Goal: Information Seeking & Learning: Learn about a topic

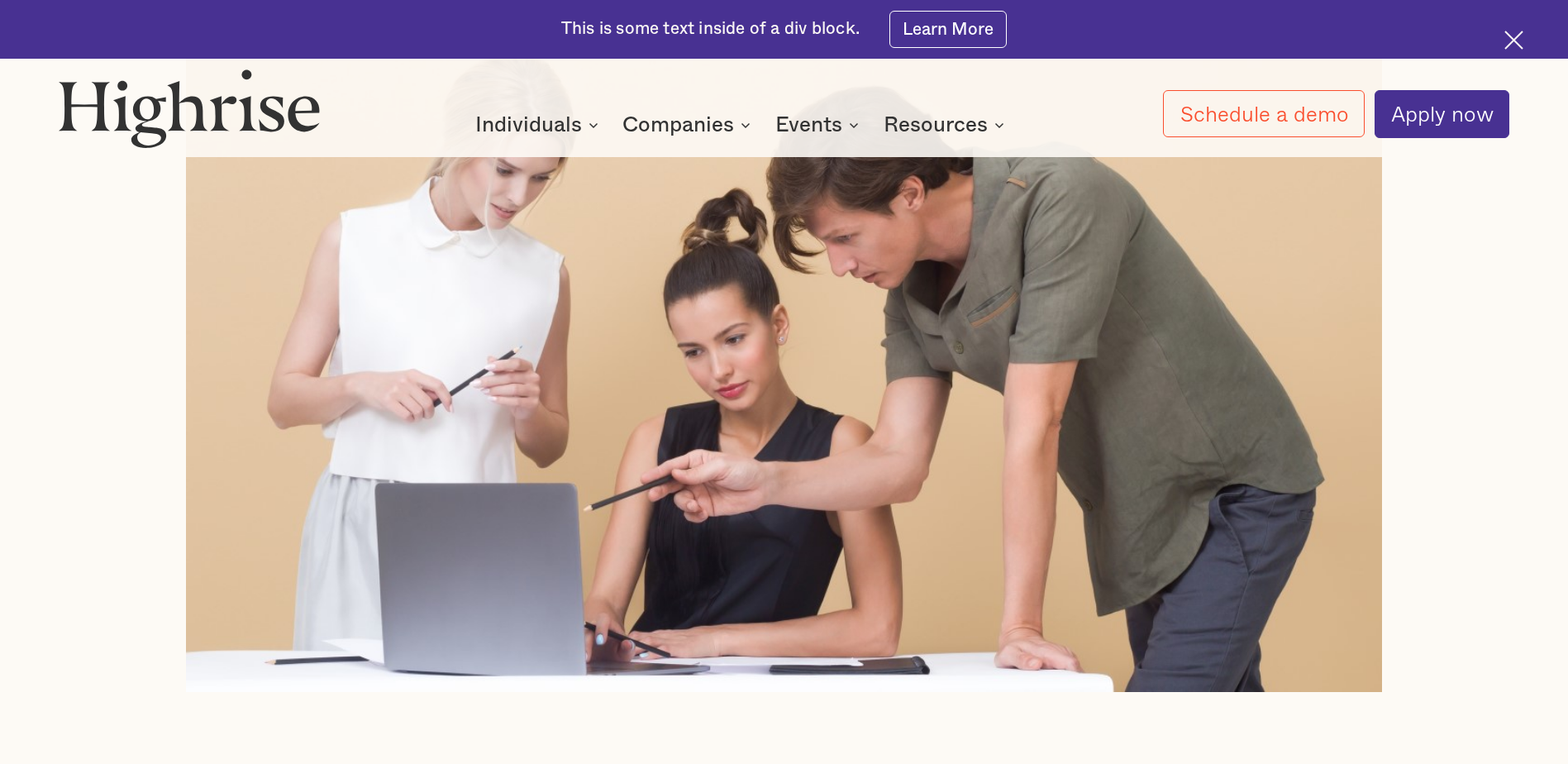
scroll to position [827, 0]
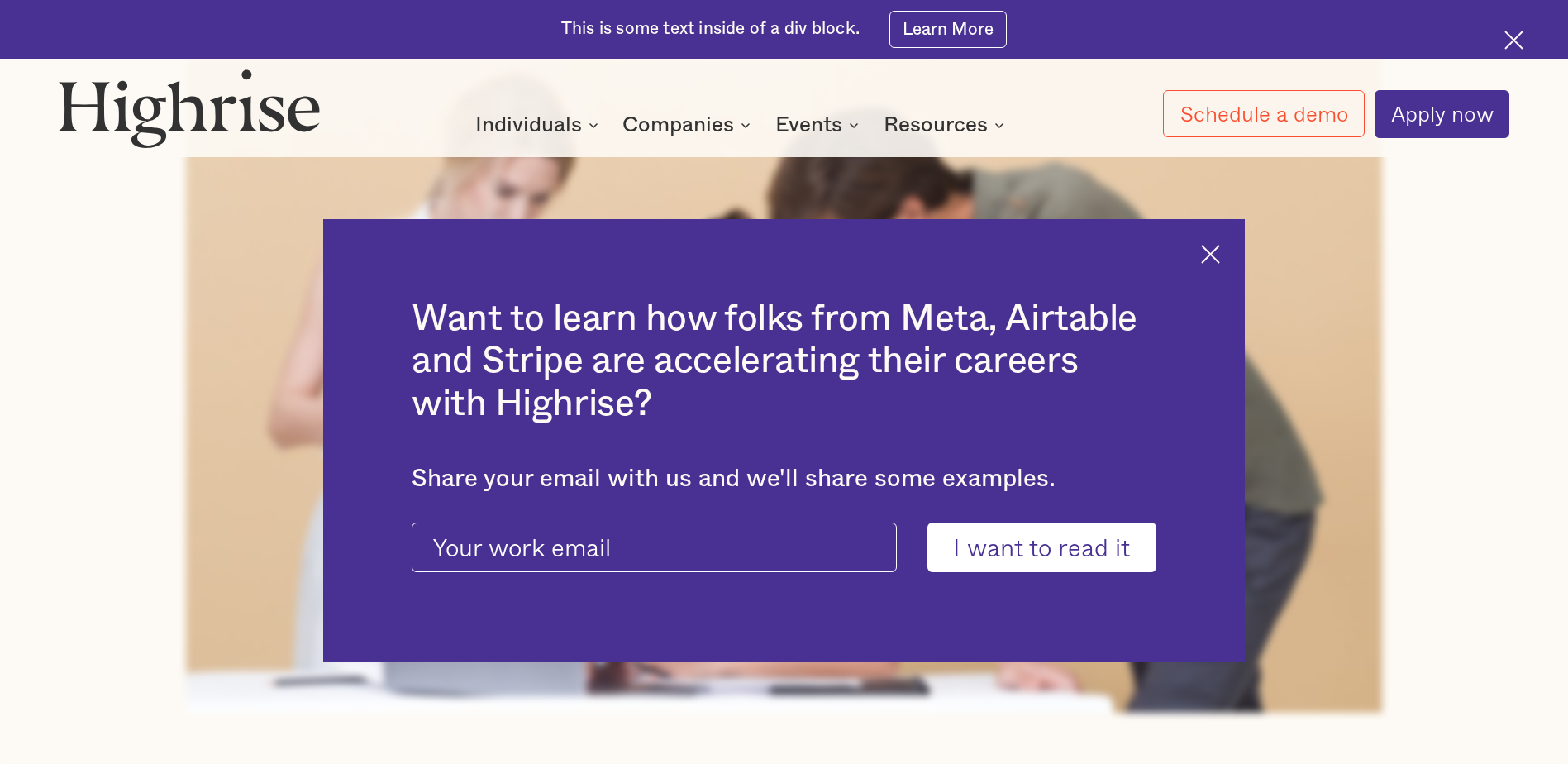
click at [1221, 243] on div "Want to learn how folks from Meta, Airtable and Stripe are accelerating their c…" at bounding box center [784, 440] width 921 height 444
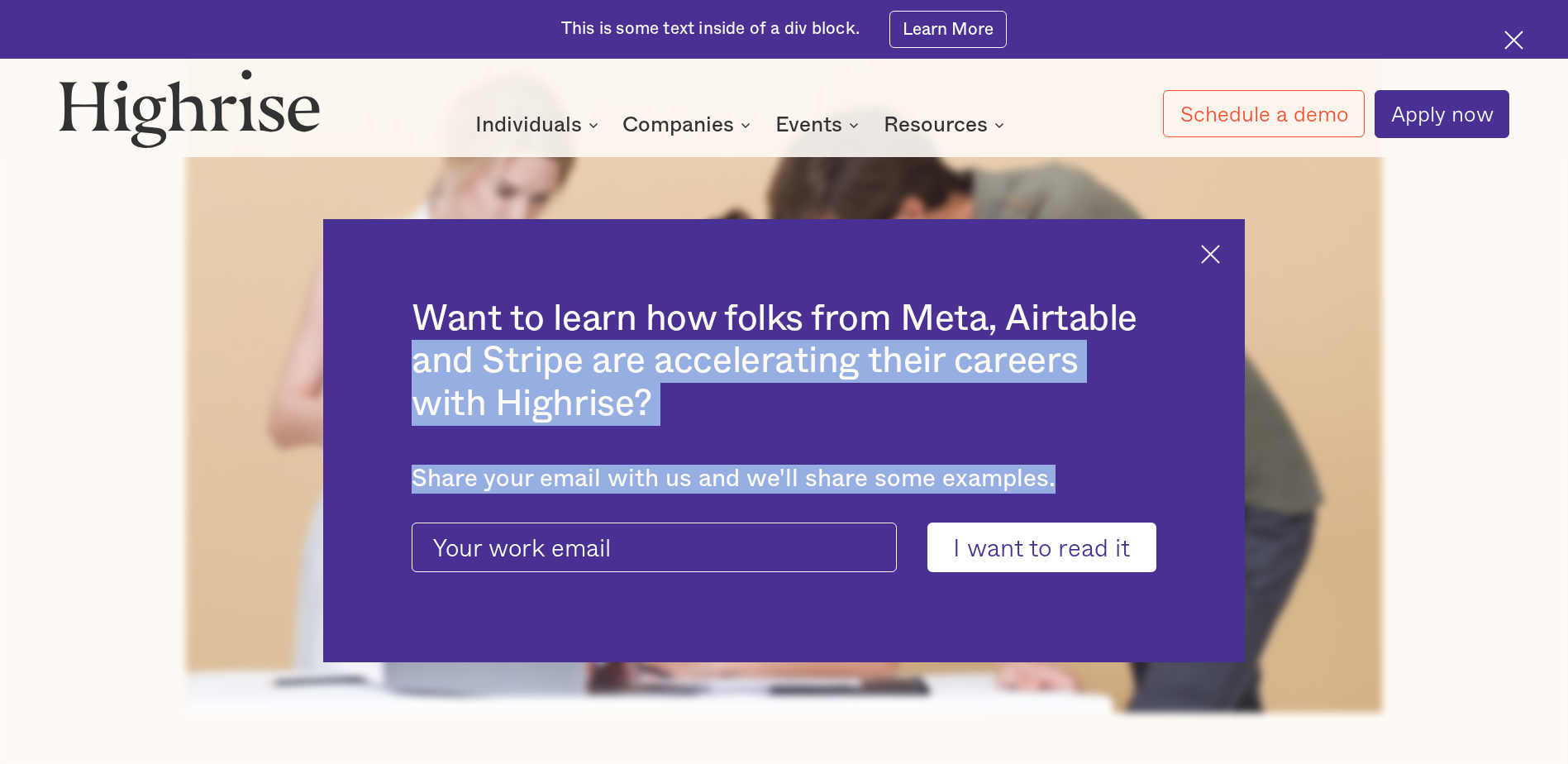
click at [1221, 251] on img at bounding box center [1210, 253] width 19 height 19
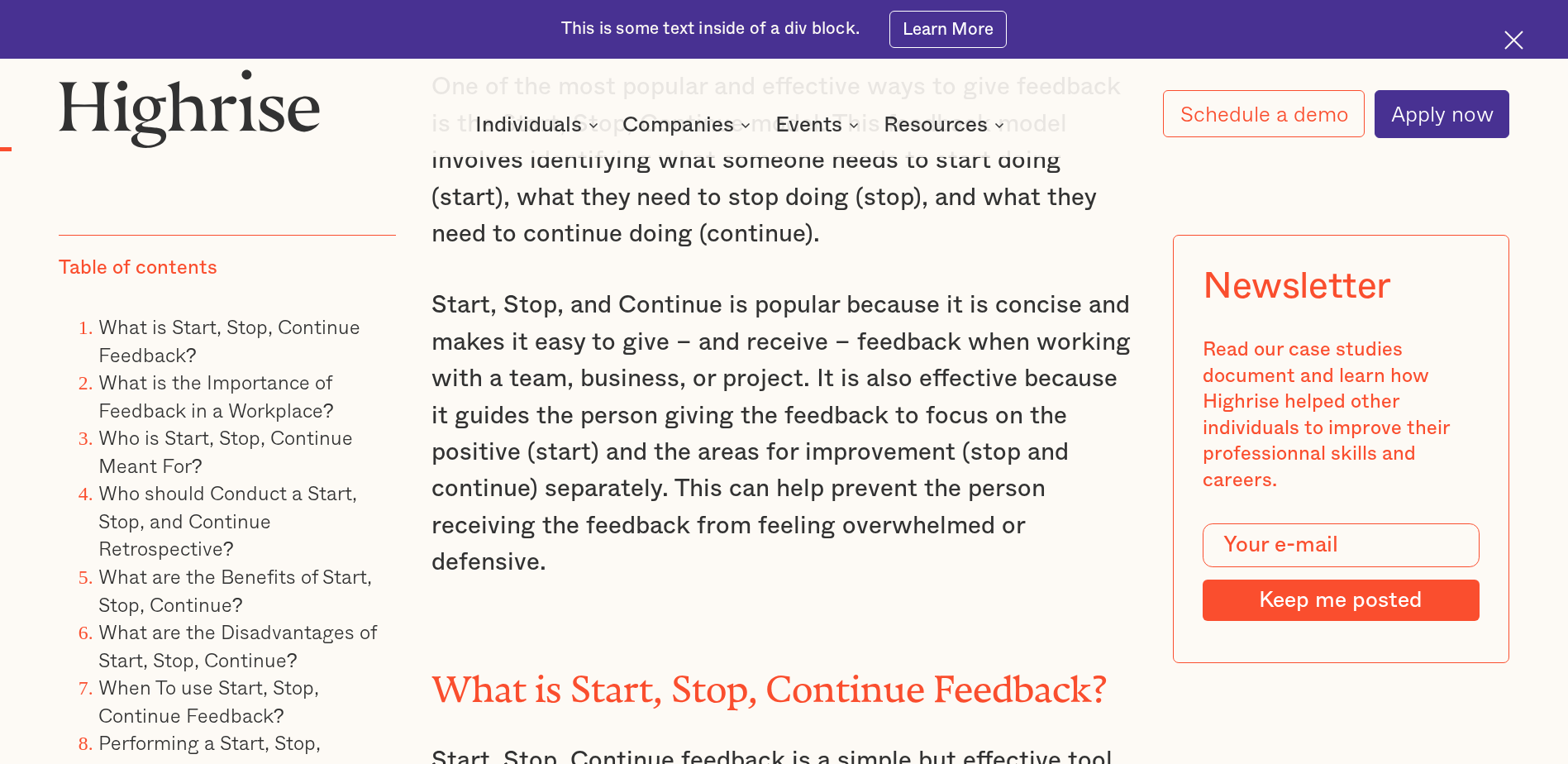
scroll to position [1571, 0]
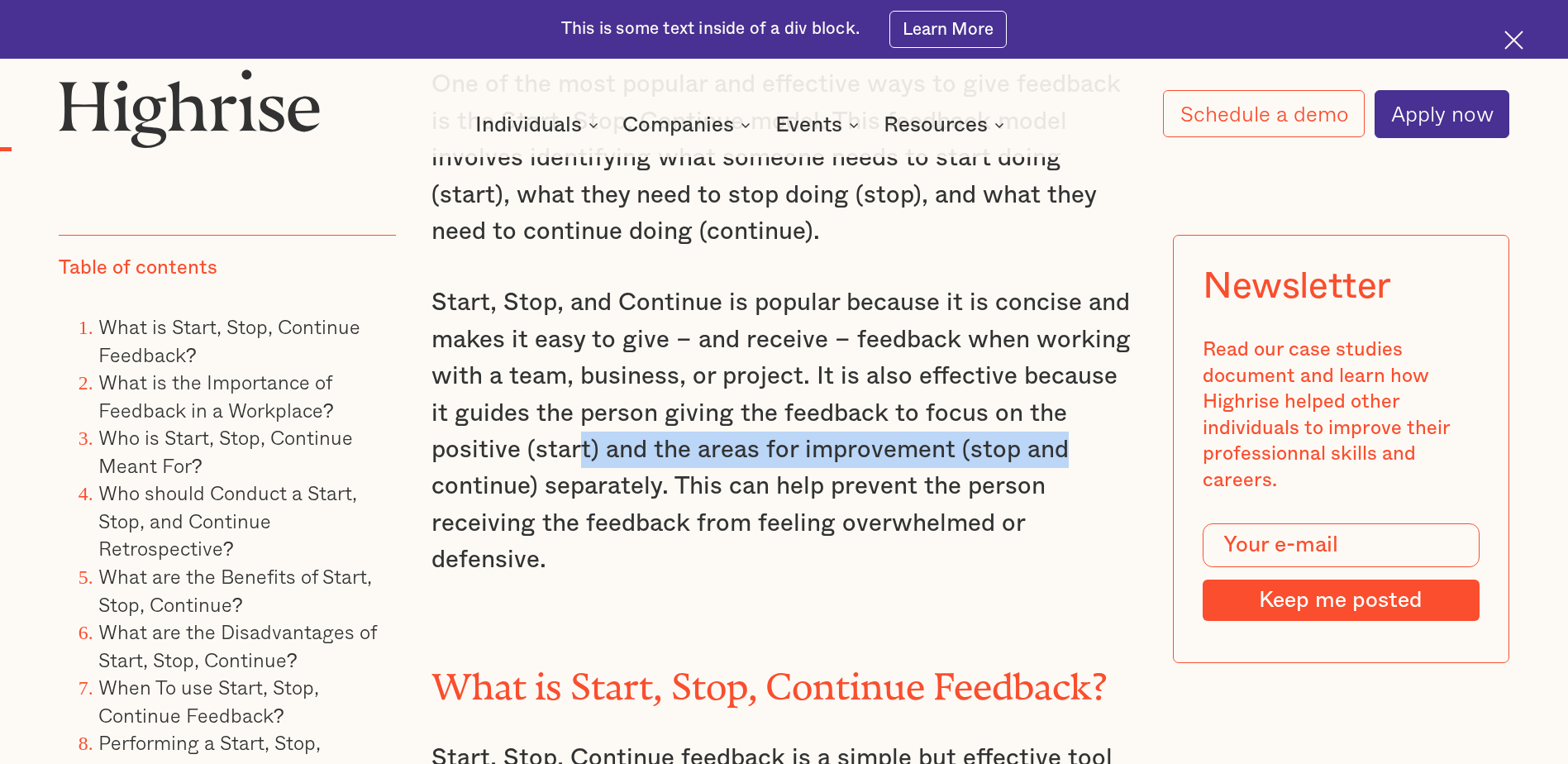
drag, startPoint x: 478, startPoint y: 472, endPoint x: 963, endPoint y: 471, distance: 485.0
click at [963, 471] on p "Start, Stop, and Continue is popular because it is concise and makes it easy to…" at bounding box center [784, 432] width 705 height 294
drag, startPoint x: 963, startPoint y: 471, endPoint x: 644, endPoint y: 462, distance: 319.1
click at [644, 462] on p "Start, Stop, and Continue is popular because it is concise and makes it easy to…" at bounding box center [784, 432] width 705 height 294
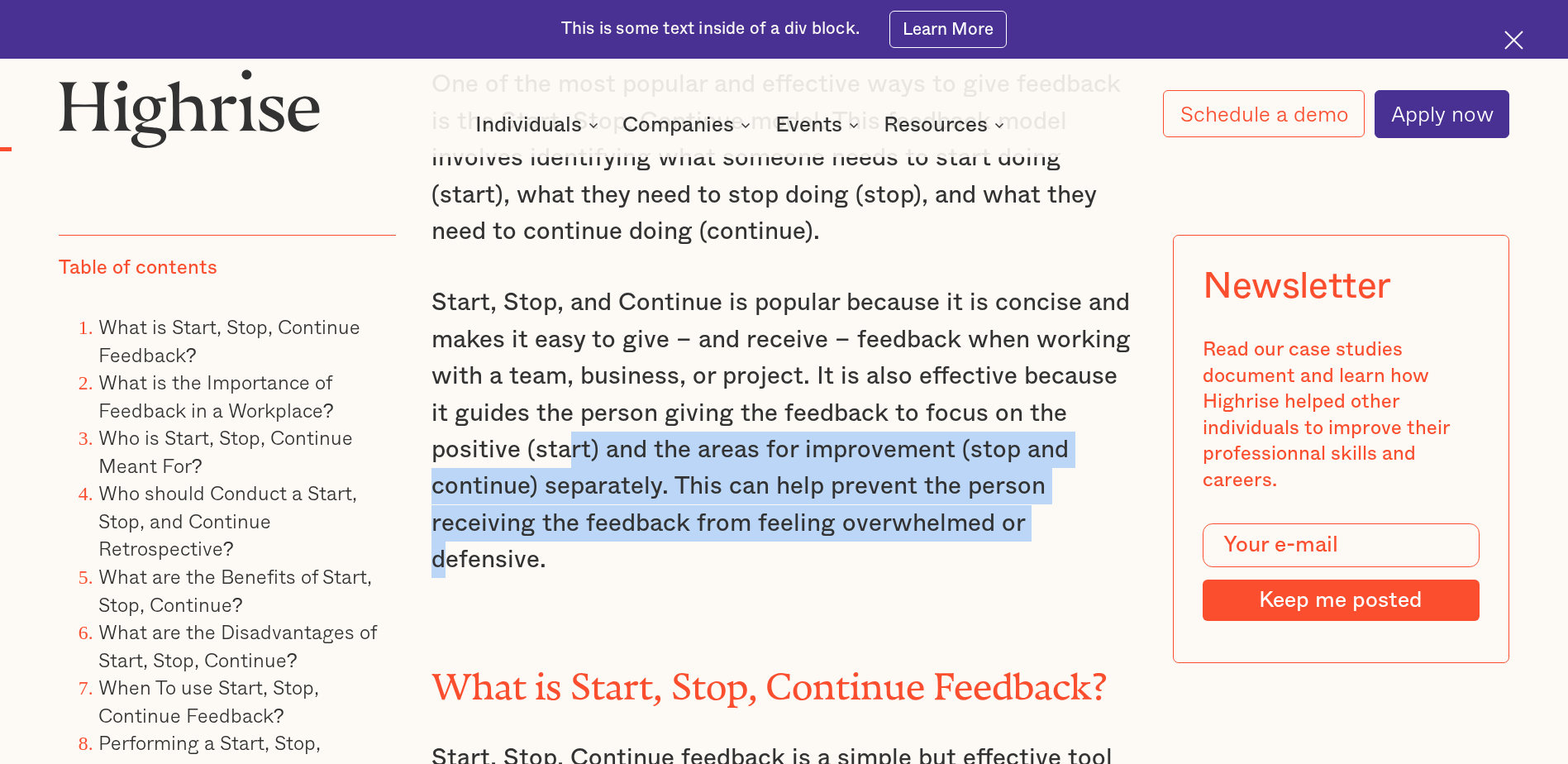
drag, startPoint x: 472, startPoint y: 475, endPoint x: 884, endPoint y: 531, distance: 415.8
click at [884, 531] on p "Start, Stop, and Continue is popular because it is concise and makes it easy to…" at bounding box center [784, 432] width 705 height 294
drag, startPoint x: 884, startPoint y: 531, endPoint x: 874, endPoint y: 527, distance: 10.8
click at [874, 528] on p "Start, Stop, and Continue is popular because it is concise and makes it easy to…" at bounding box center [784, 432] width 705 height 294
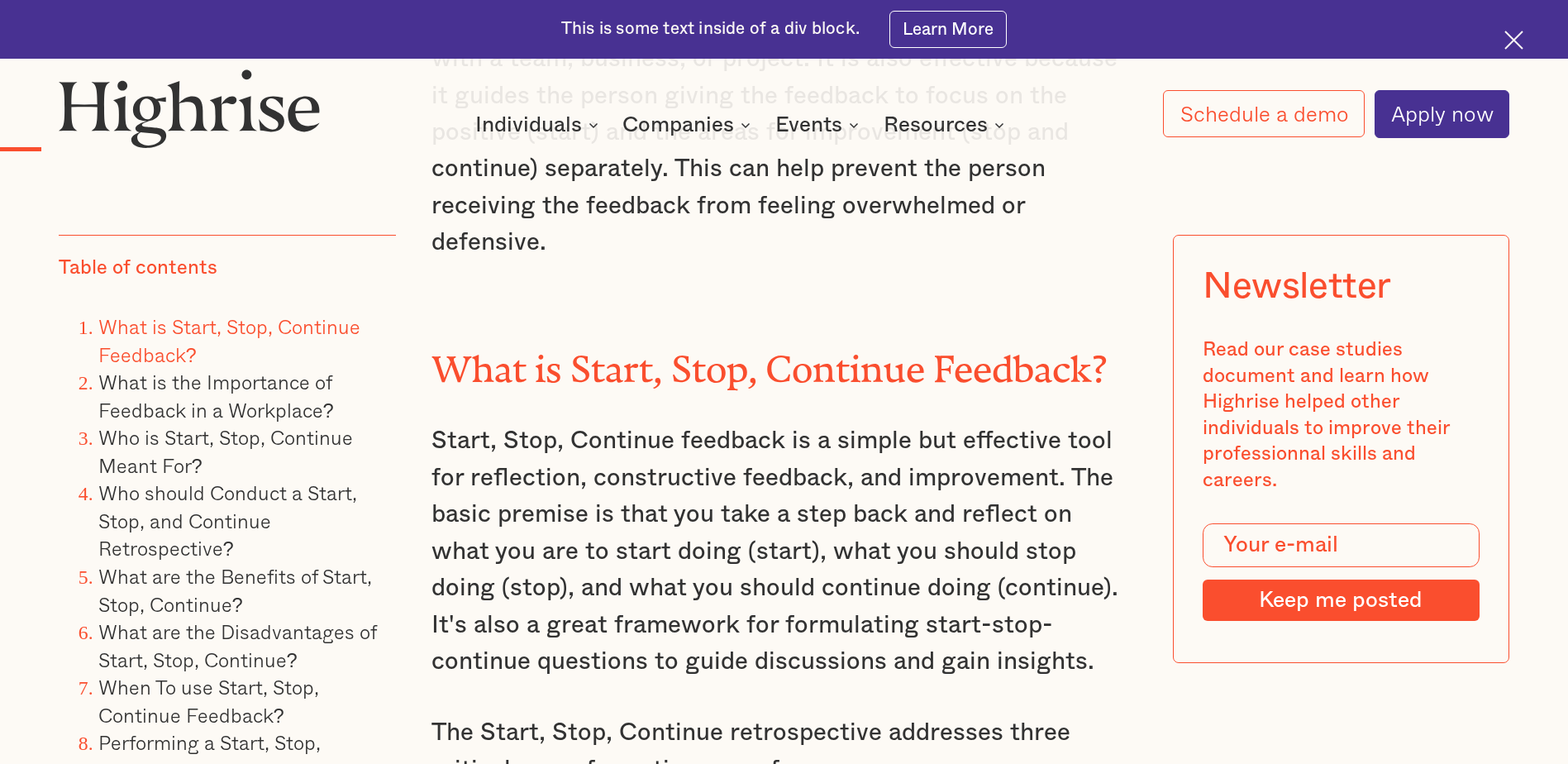
scroll to position [1901, 0]
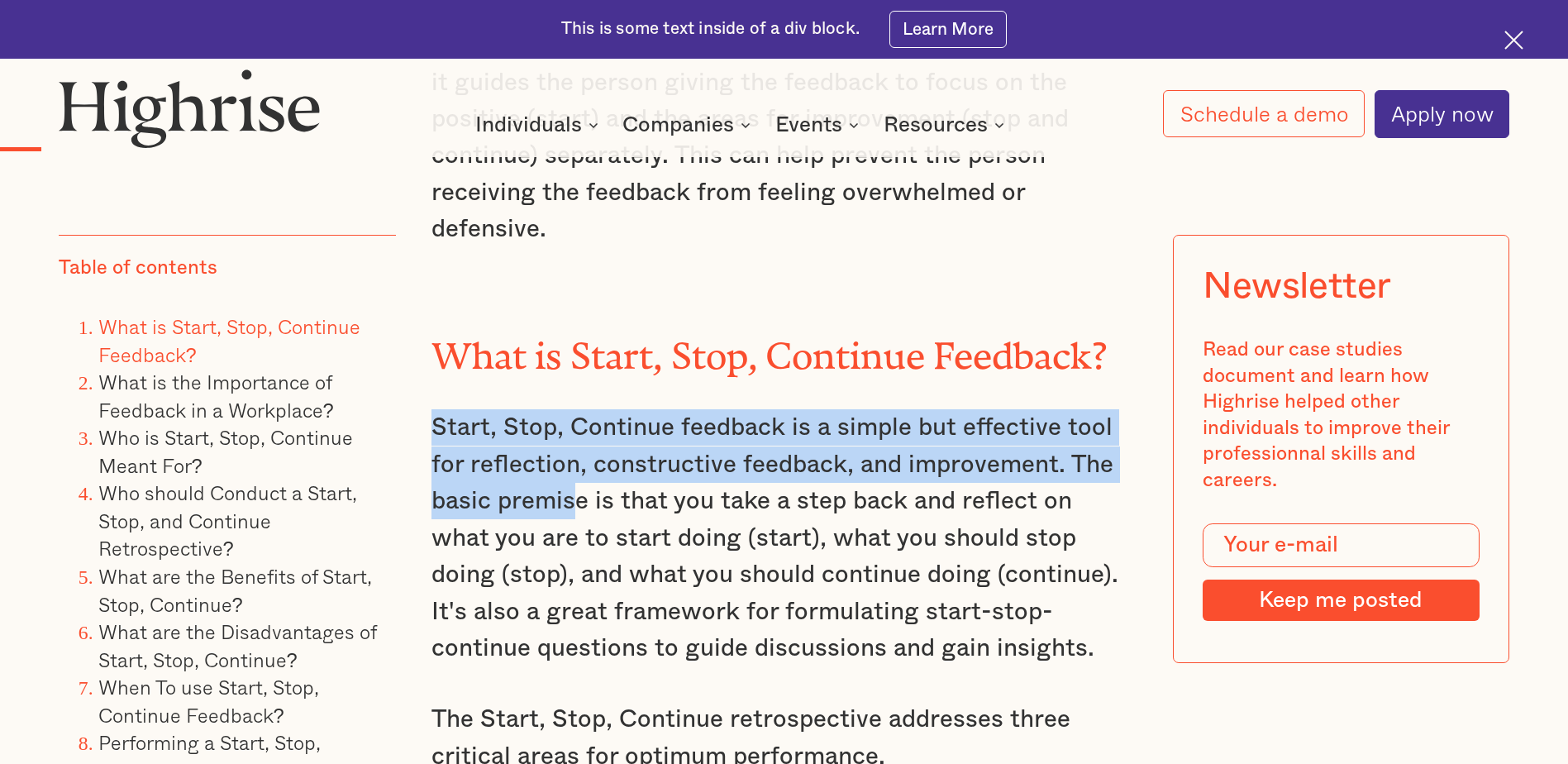
drag, startPoint x: 422, startPoint y: 421, endPoint x: 577, endPoint y: 480, distance: 165.8
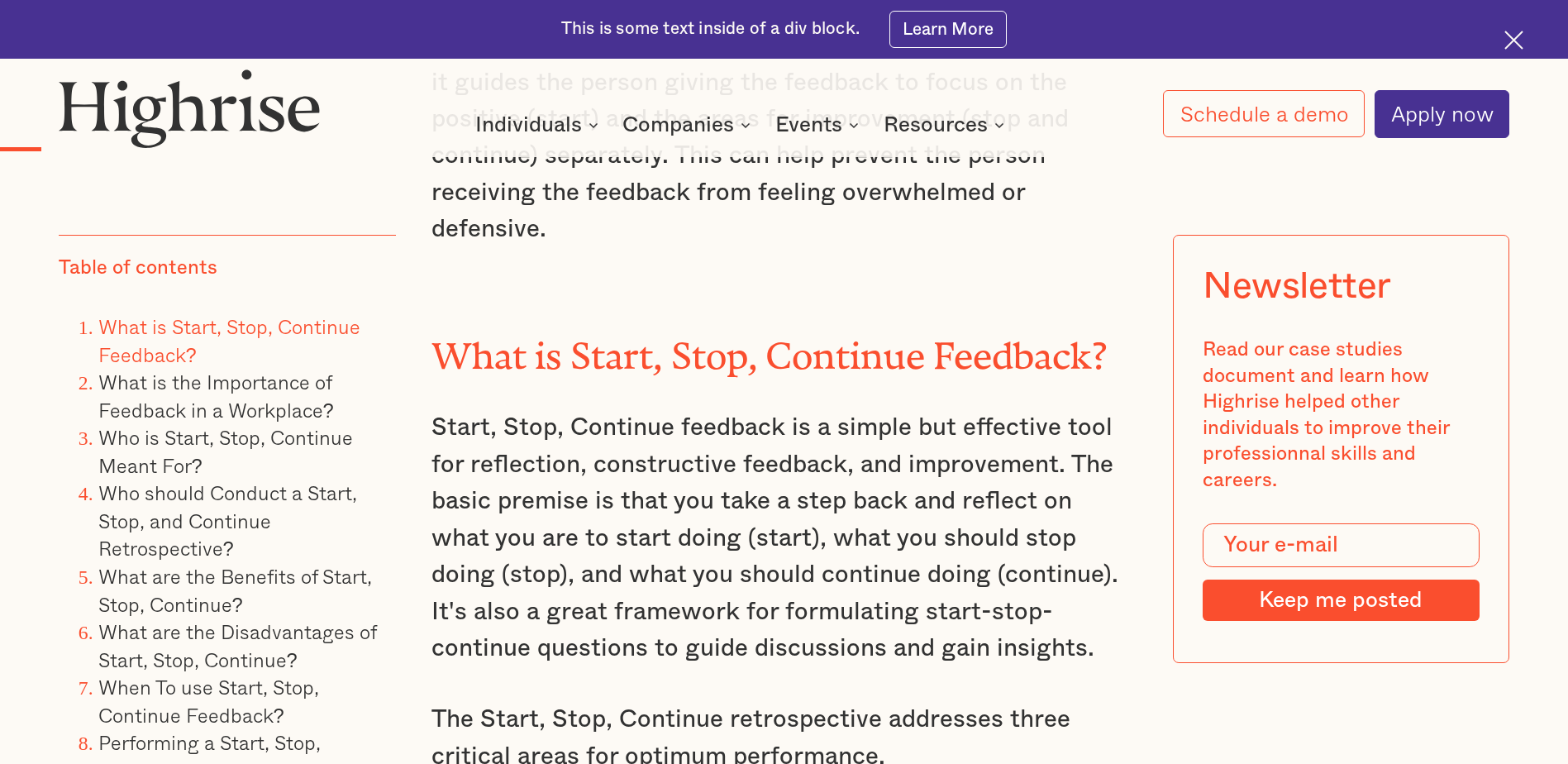
drag, startPoint x: 577, startPoint y: 480, endPoint x: 700, endPoint y: 570, distance: 152.4
click at [702, 571] on p "Start, Stop, Continue feedback is a simple but effective tool for reflection, c…" at bounding box center [784, 538] width 705 height 257
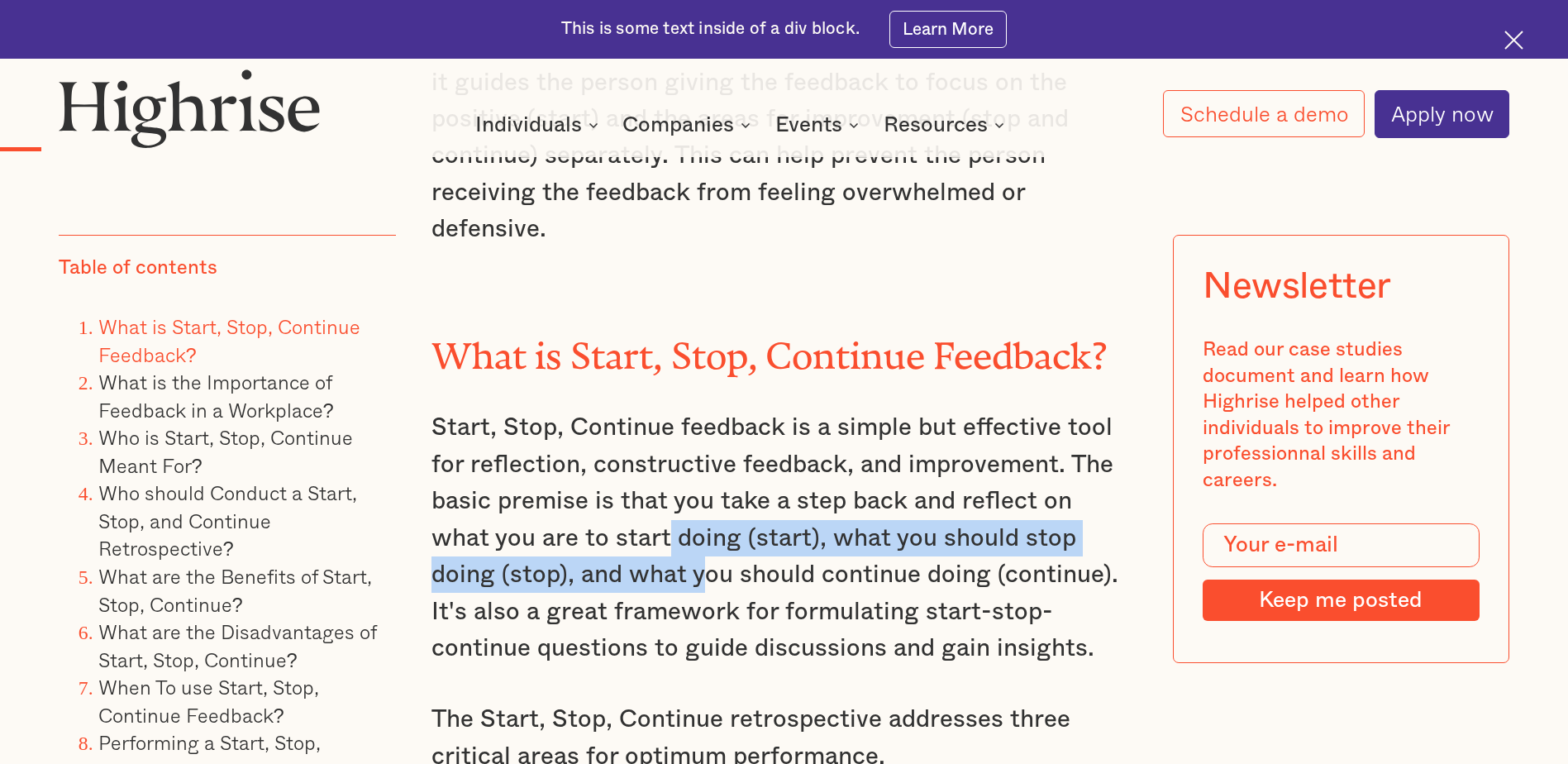
drag, startPoint x: 604, startPoint y: 517, endPoint x: 631, endPoint y: 544, distance: 38.2
click at [631, 544] on p "Start, Stop, Continue feedback is a simple but effective tool for reflection, c…" at bounding box center [784, 538] width 705 height 257
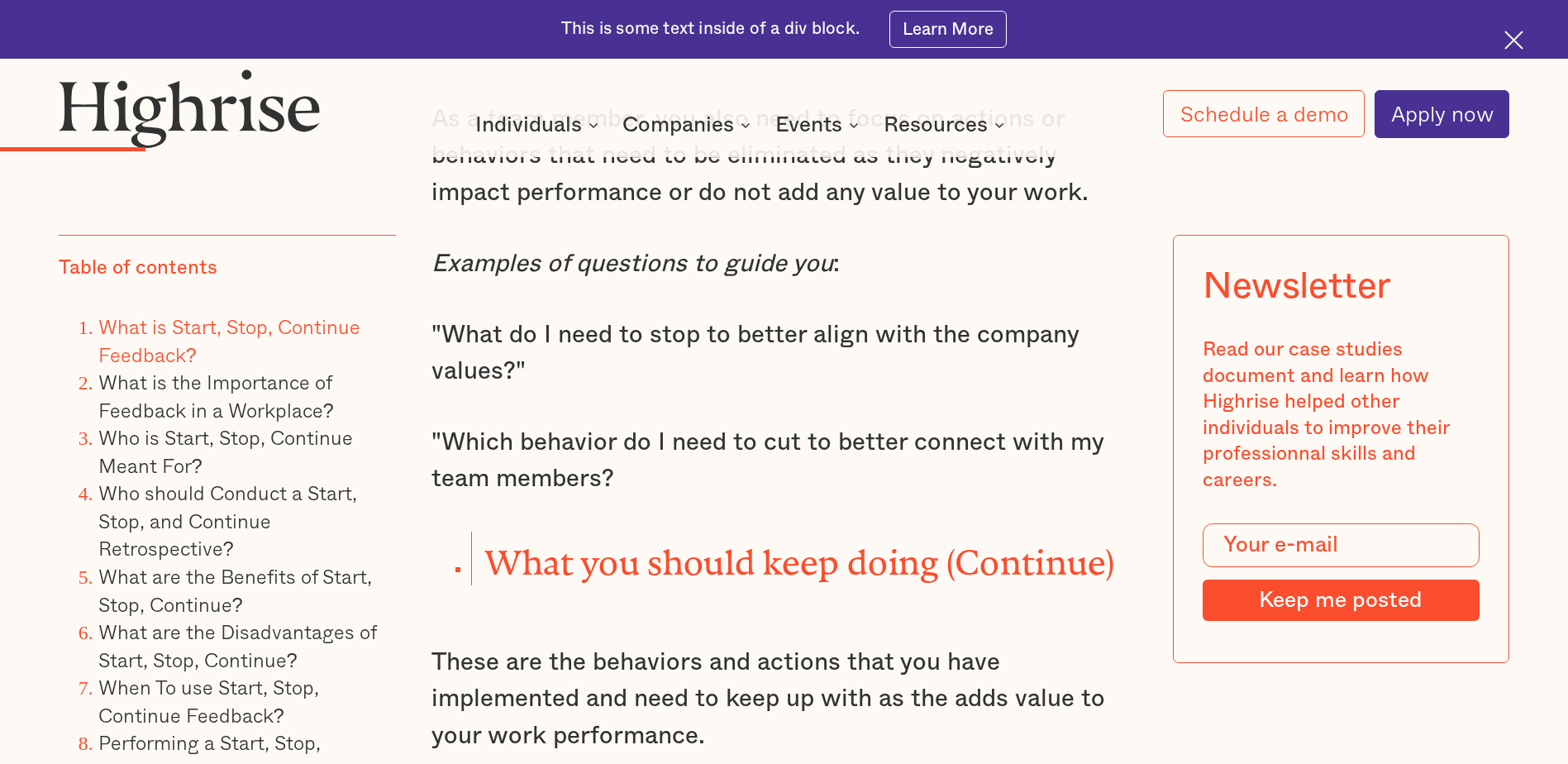
scroll to position [3224, 0]
